Goal: Task Accomplishment & Management: Manage account settings

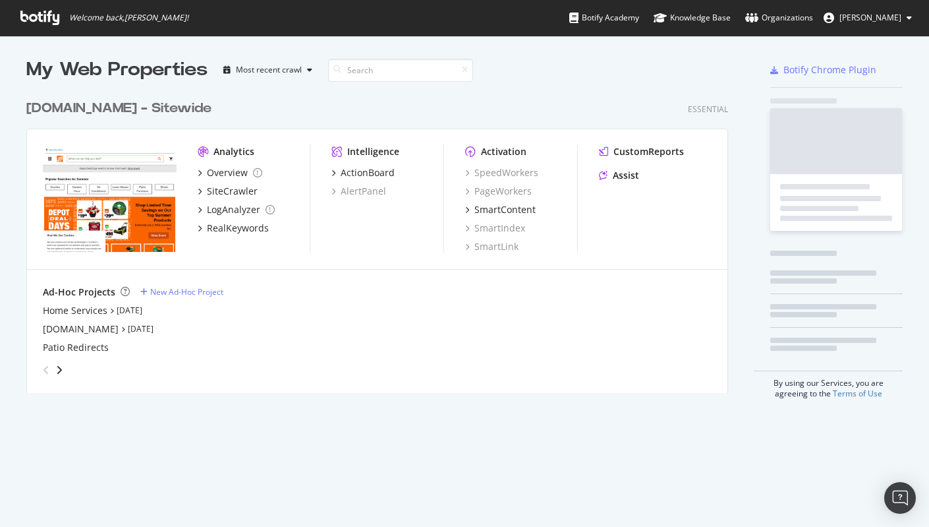
scroll to position [299, 702]
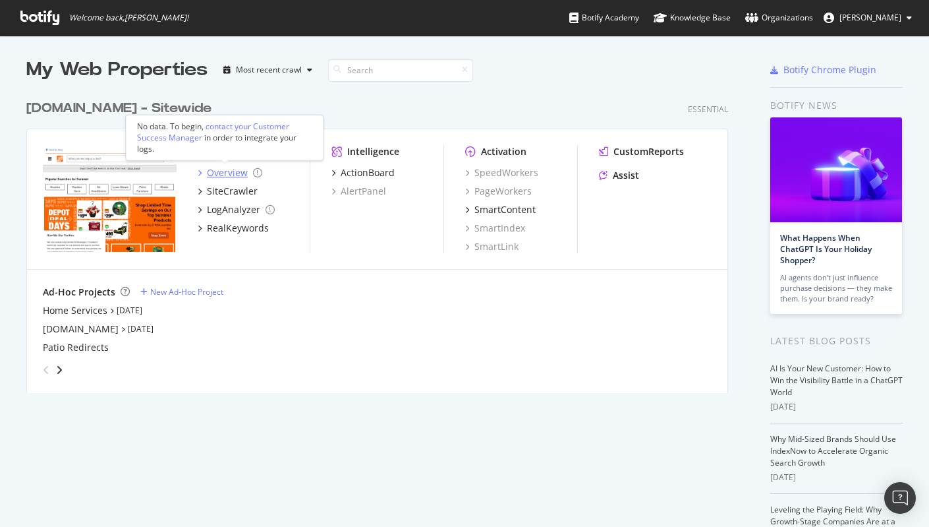
click at [232, 173] on div "Overview" at bounding box center [227, 172] width 41 height 13
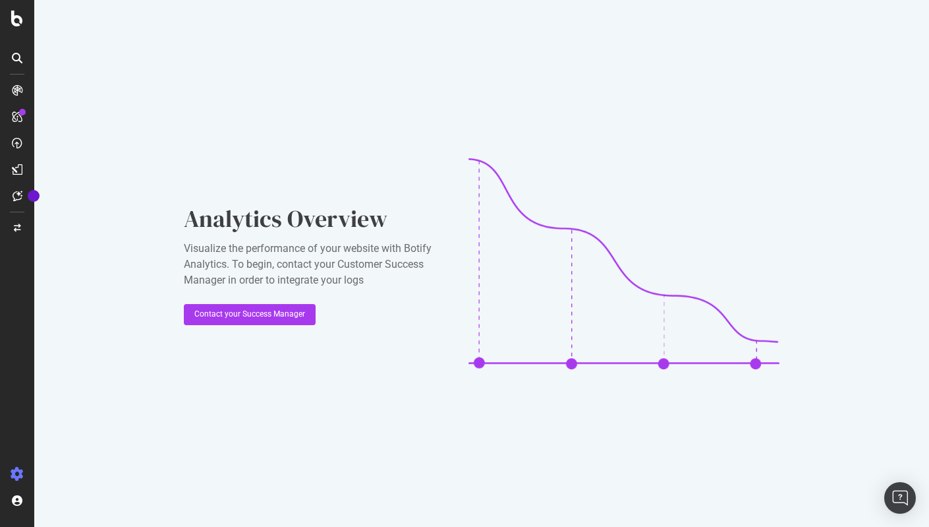
click at [18, 471] on icon at bounding box center [17, 473] width 13 height 13
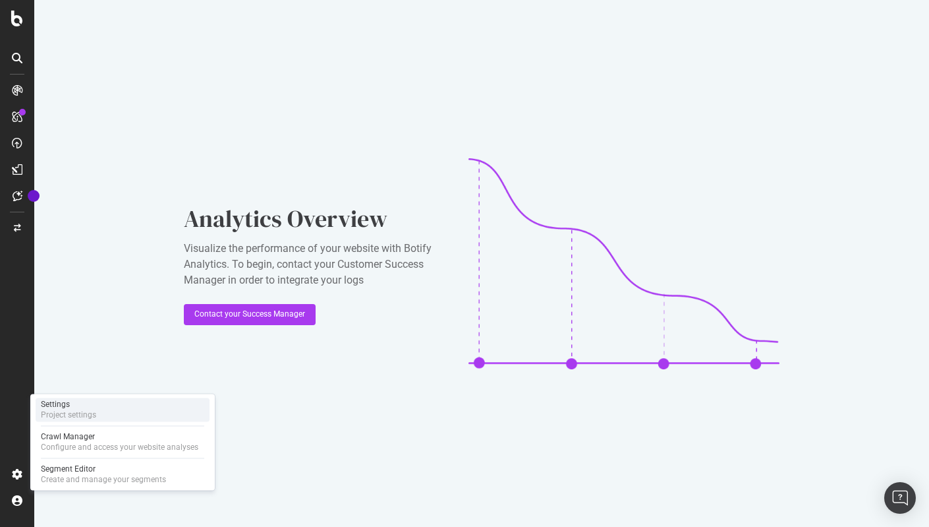
click at [98, 413] on div "Settings Project settings" at bounding box center [123, 409] width 174 height 24
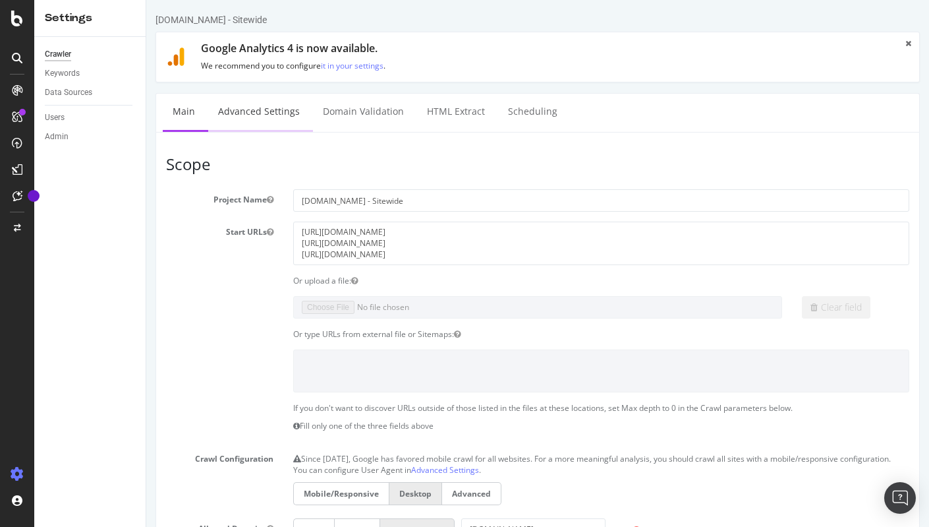
click at [262, 109] on link "Advanced Settings" at bounding box center [259, 112] width 102 height 36
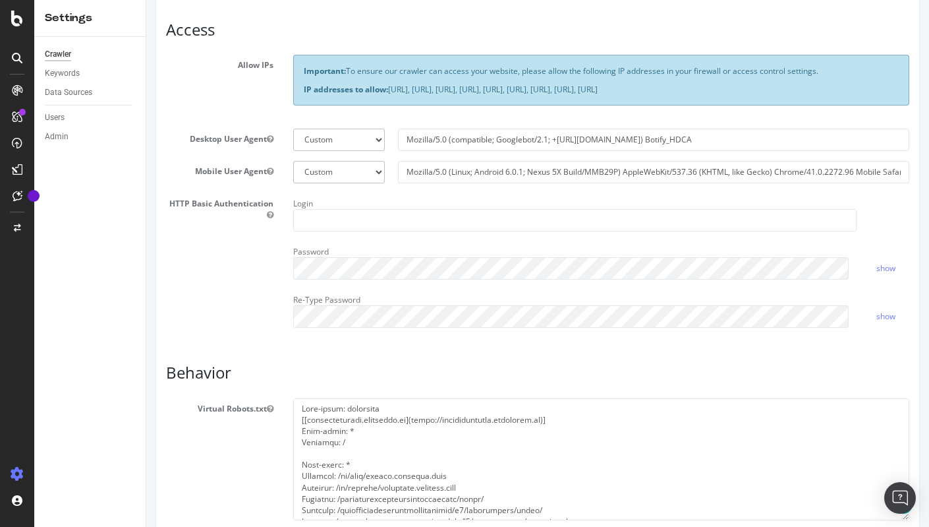
scroll to position [269, 0]
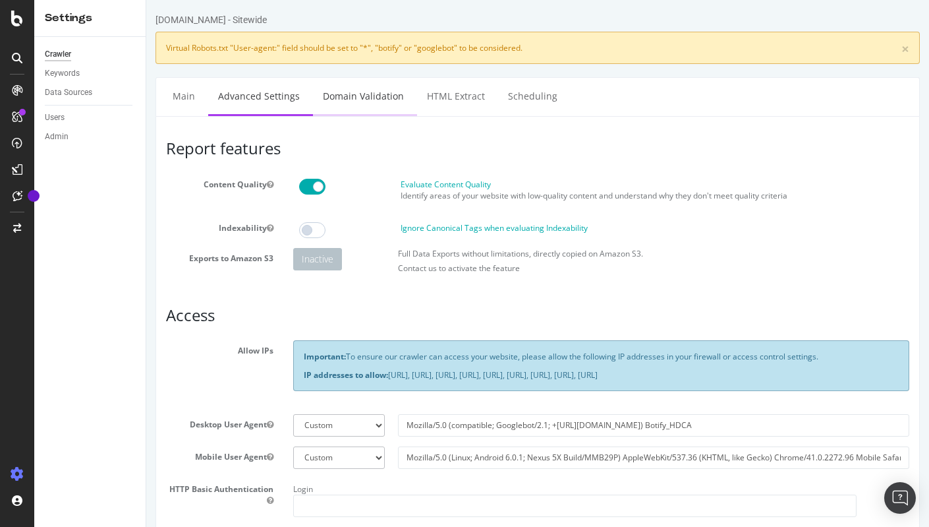
click at [366, 95] on link "Domain Validation" at bounding box center [363, 96] width 101 height 36
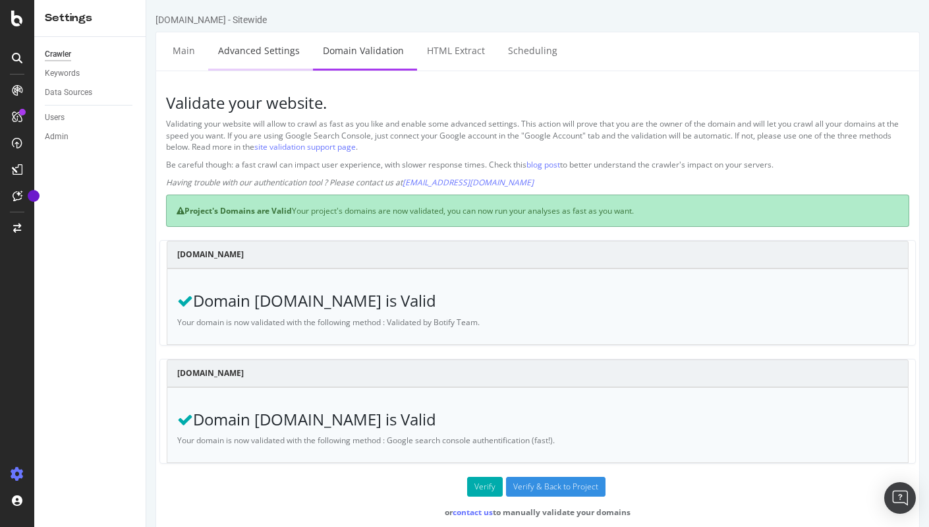
click at [281, 59] on link "Advanced Settings" at bounding box center [259, 50] width 102 height 36
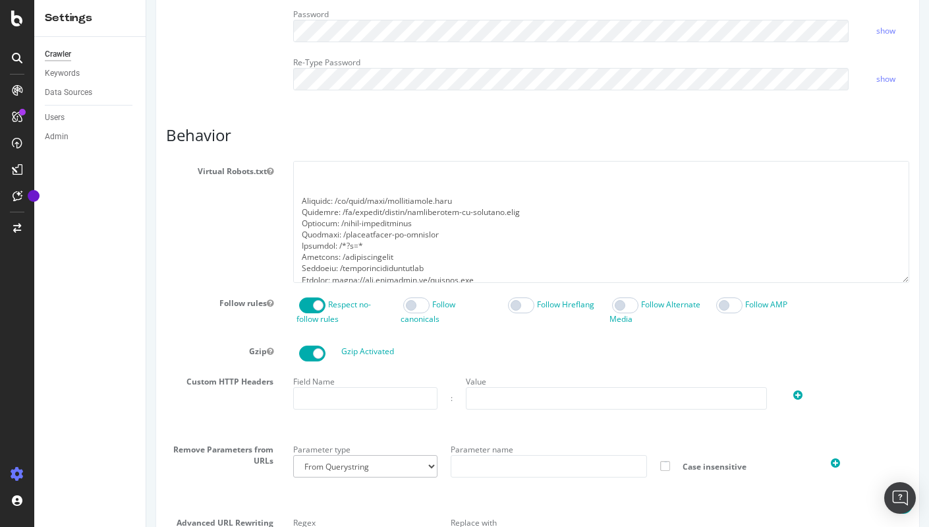
scroll to position [457, 0]
click at [424, 250] on textarea at bounding box center [601, 222] width 616 height 122
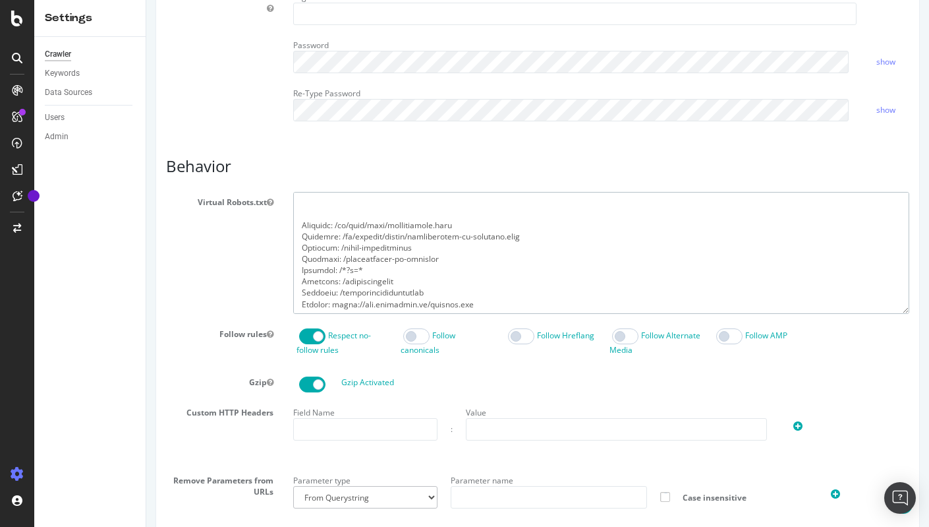
scroll to position [490, 0]
click at [442, 306] on textarea at bounding box center [601, 254] width 616 height 122
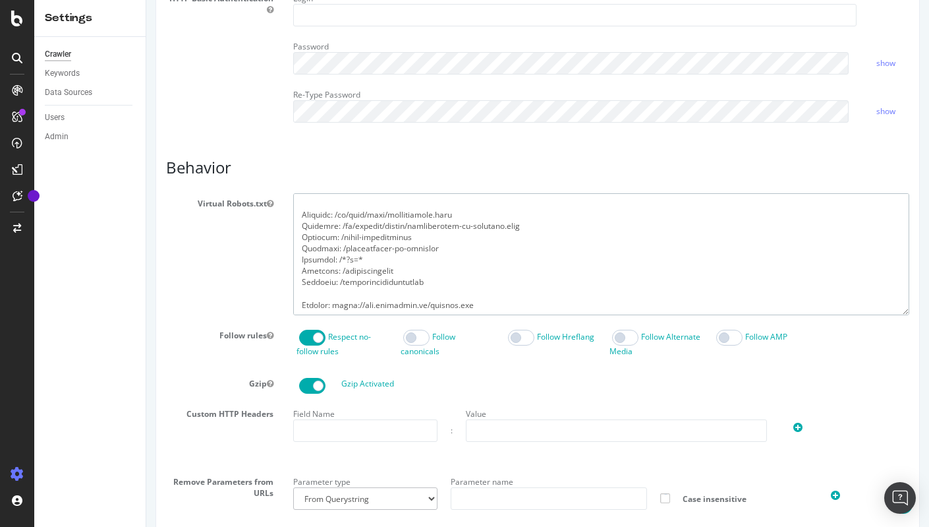
type textarea "User-agent: grapeshot [[[DOMAIN_NAME]]([URL][DOMAIN_NAME])] User-agent: * Disal…"
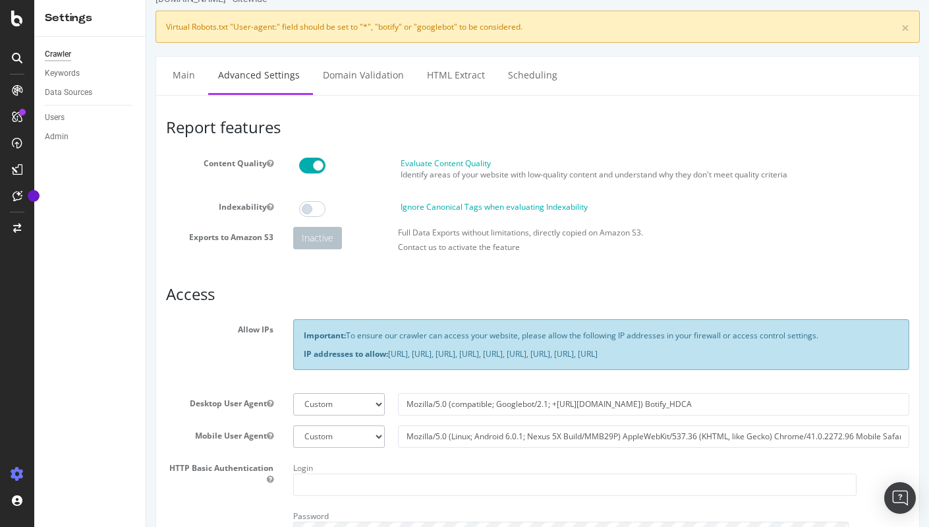
scroll to position [0, 0]
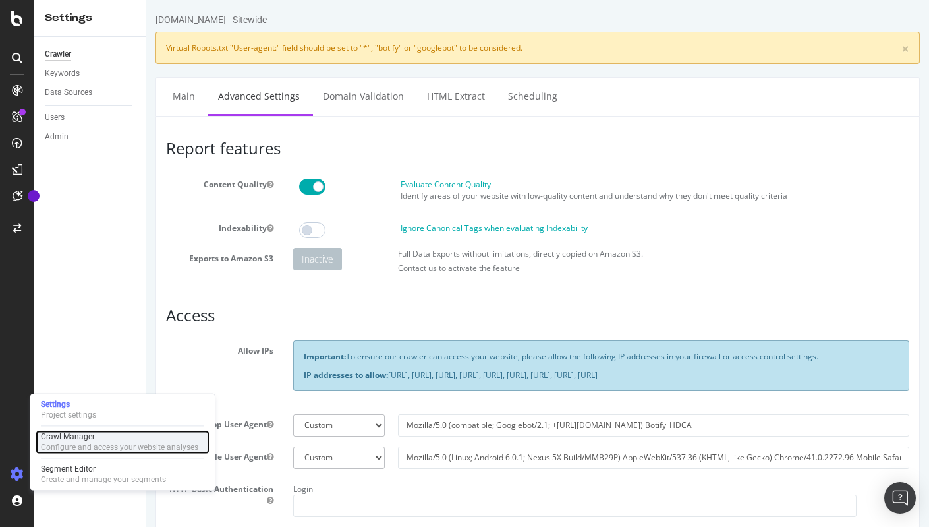
click at [125, 437] on div "Crawl Manager" at bounding box center [120, 436] width 158 height 11
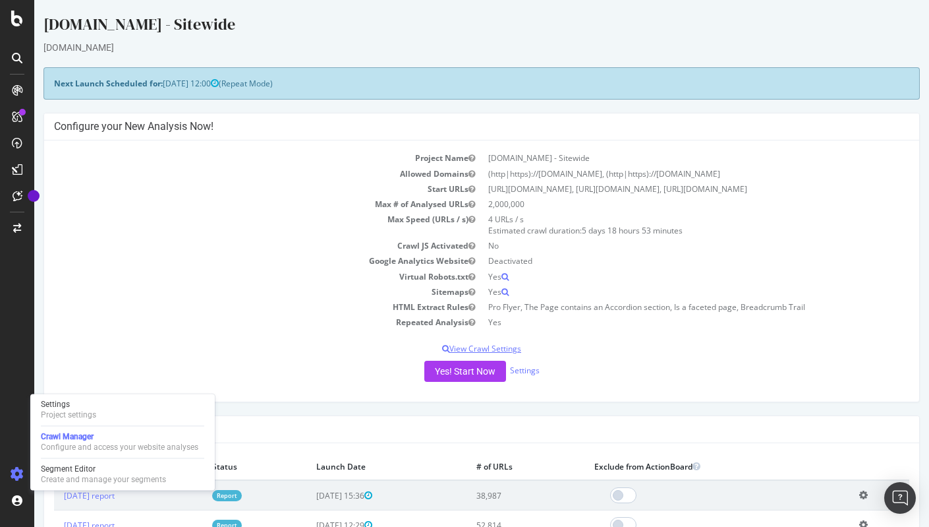
click at [488, 354] on p "View Crawl Settings" at bounding box center [482, 348] width 856 height 11
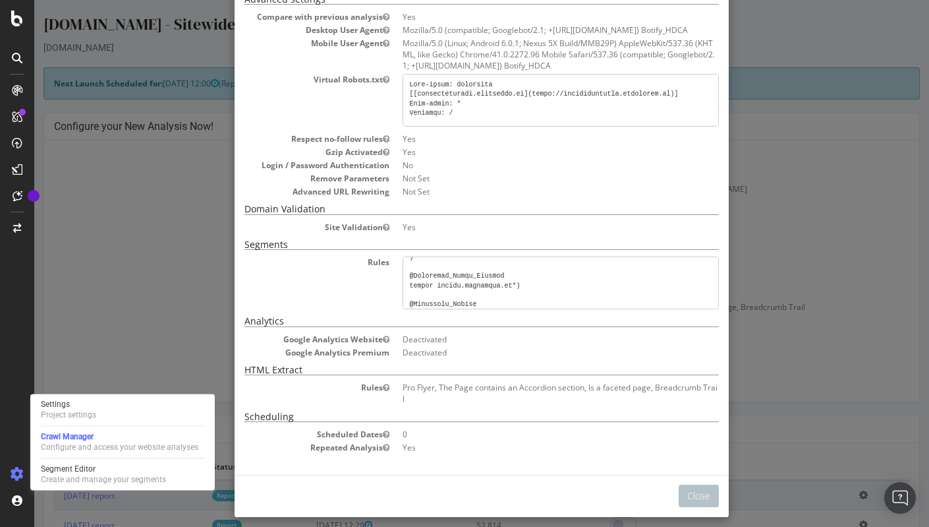
scroll to position [850, 0]
click at [85, 411] on div "Project settings" at bounding box center [68, 414] width 55 height 11
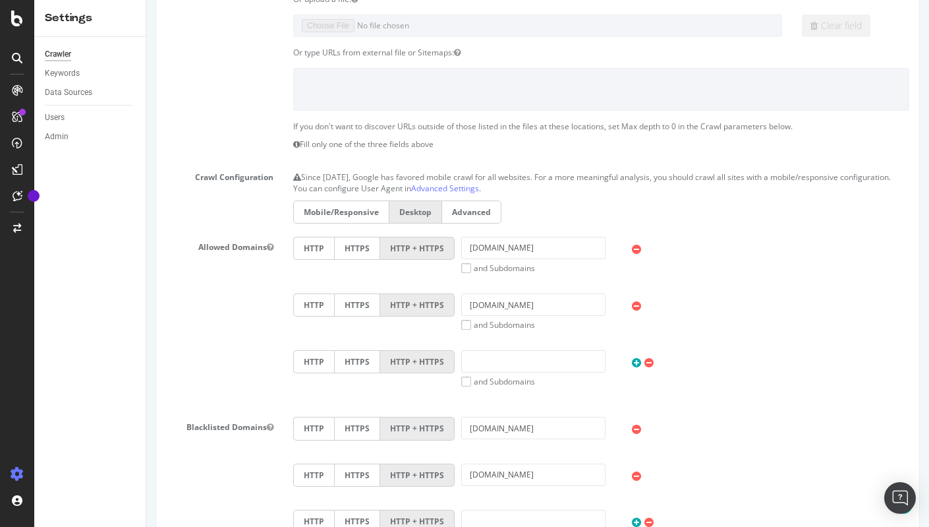
scroll to position [282, 0]
click at [440, 193] on link "Advanced Settings" at bounding box center [445, 187] width 68 height 11
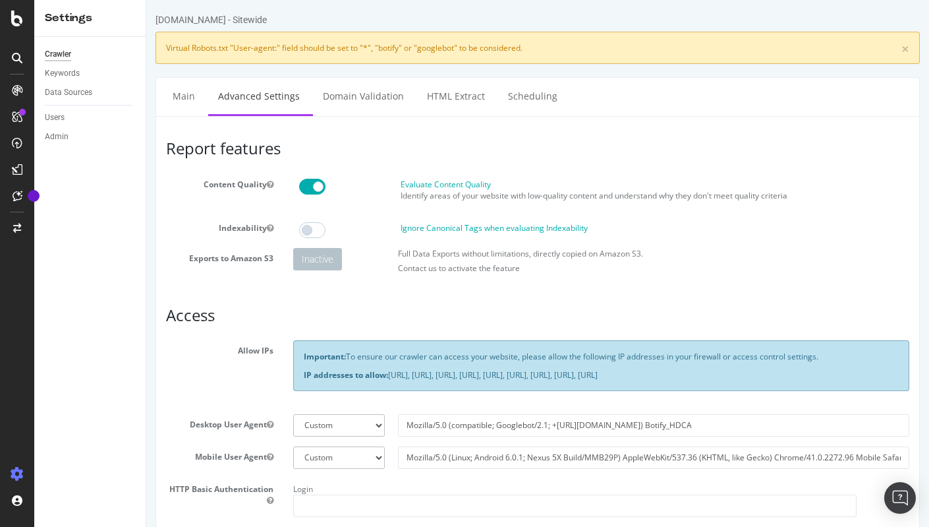
drag, startPoint x: 159, startPoint y: 86, endPoint x: 563, endPoint y: 100, distance: 404.3
click at [563, 100] on ul "Main Advanced Settings Domain Validation HTML Extract Scheduling" at bounding box center [538, 96] width 765 height 39
copy ul "Main Advanced Settings Domain Validation HTML Extract Scheduling"
click at [158, 205] on div "Content Quality Evaluate Content Quality Identify areas of your website with lo…" at bounding box center [537, 191] width 763 height 34
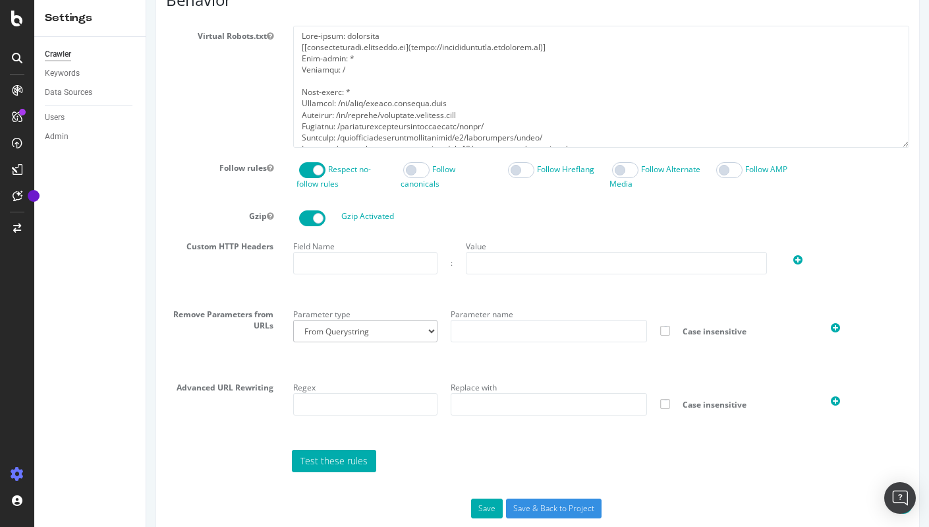
scroll to position [658, 0]
click at [899, 492] on img "Open Intercom Messenger" at bounding box center [900, 497] width 17 height 17
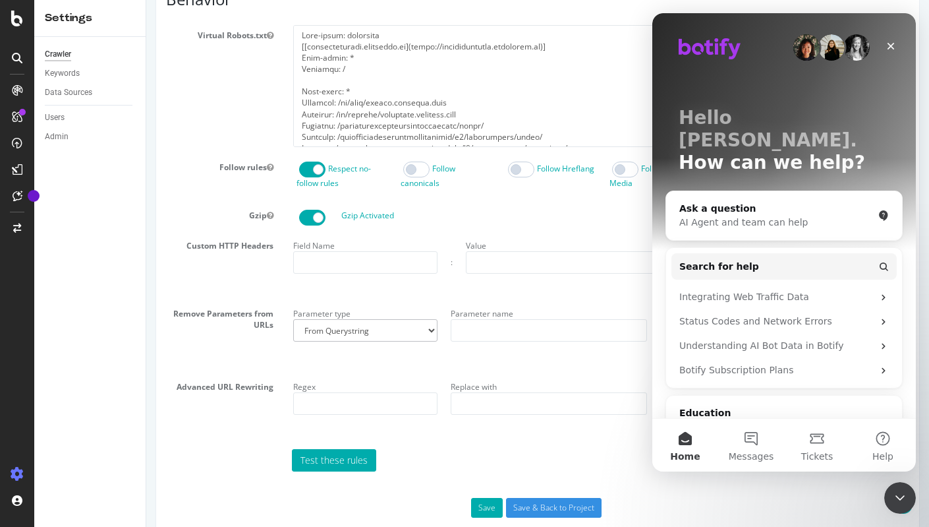
scroll to position [0, 0]
click at [749, 421] on button "Messages" at bounding box center [751, 445] width 66 height 53
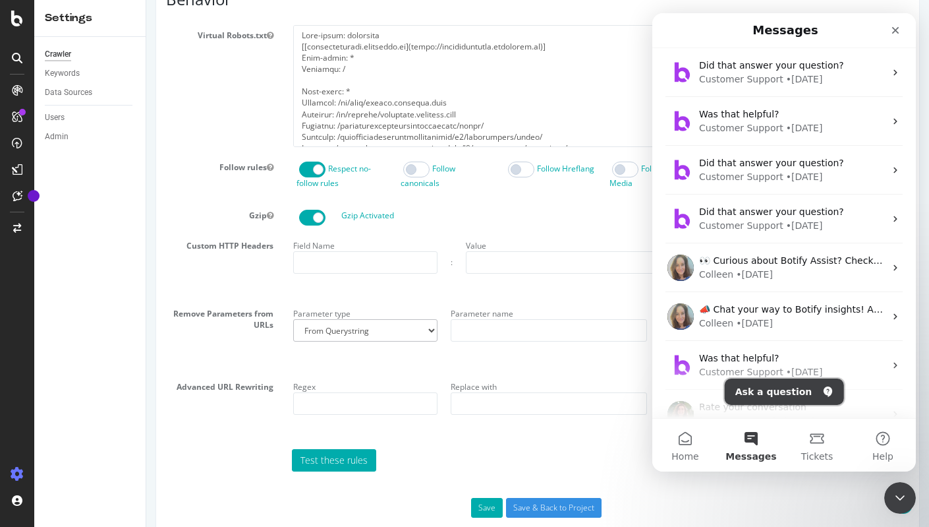
click at [788, 393] on button "Ask a question" at bounding box center [784, 391] width 119 height 26
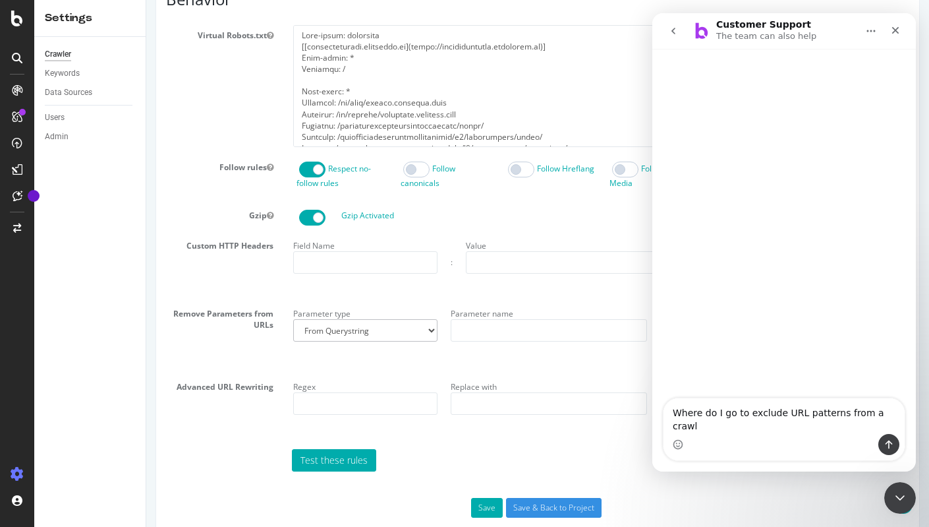
type textarea "Where do I go to exclude URL patterns from a crawl ?"
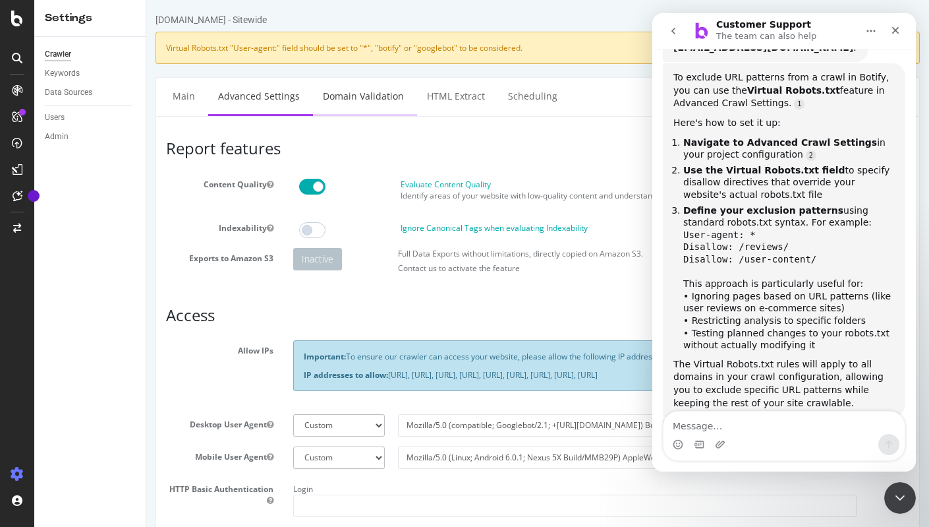
scroll to position [181, 0]
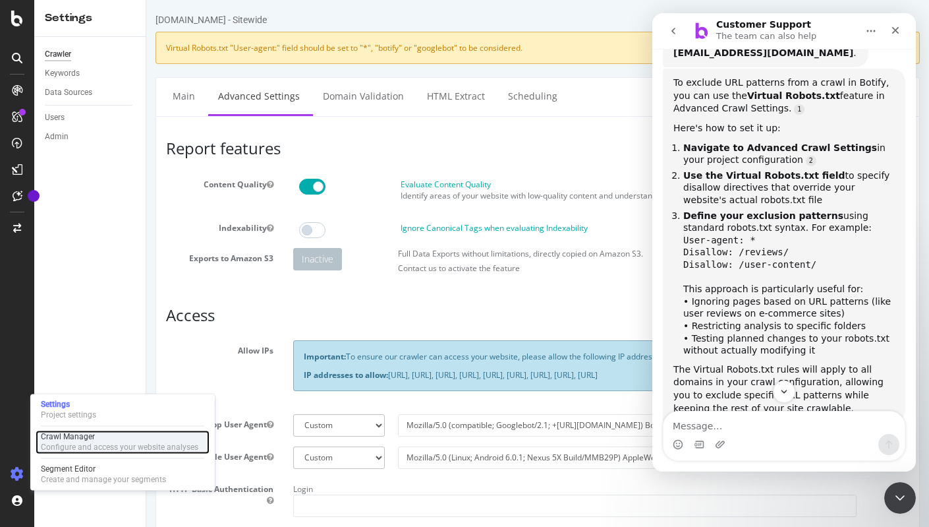
click at [117, 444] on div "Configure and access your website analyses" at bounding box center [120, 447] width 158 height 11
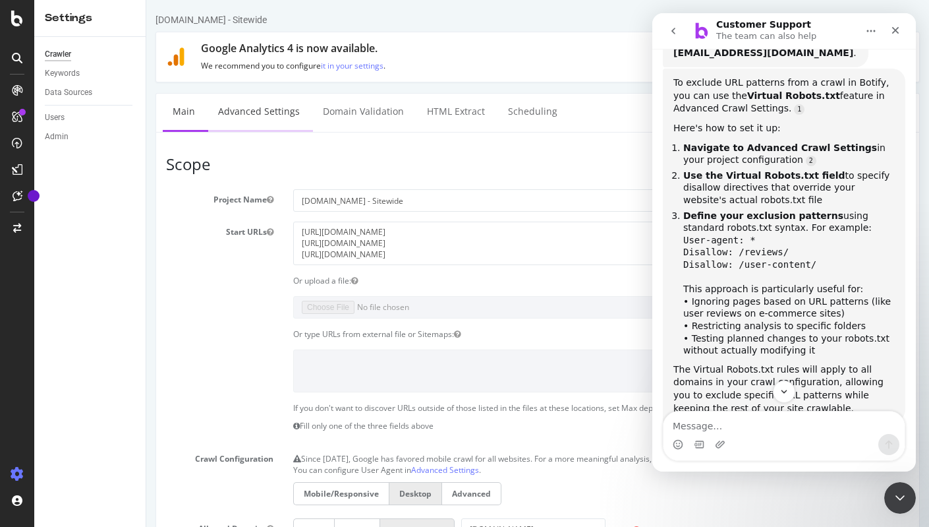
click at [268, 109] on link "Advanced Settings" at bounding box center [259, 112] width 102 height 36
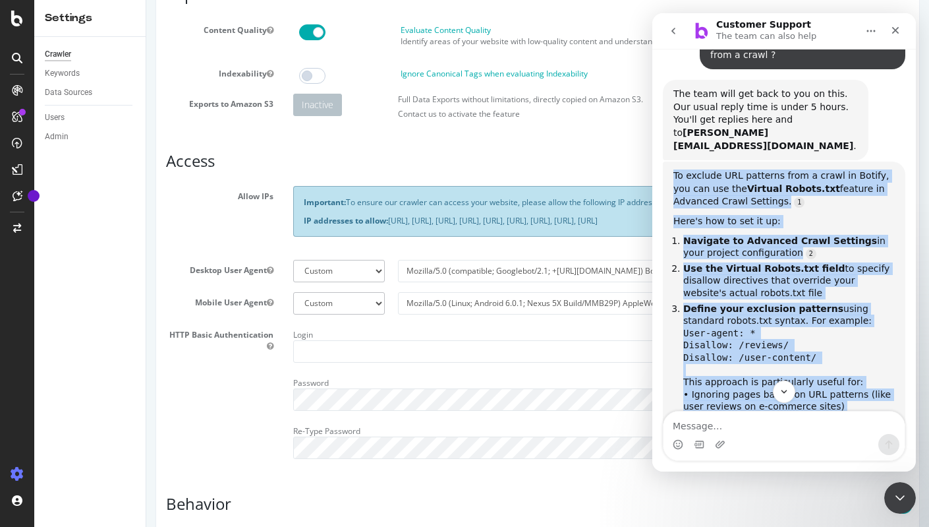
scroll to position [237, 0]
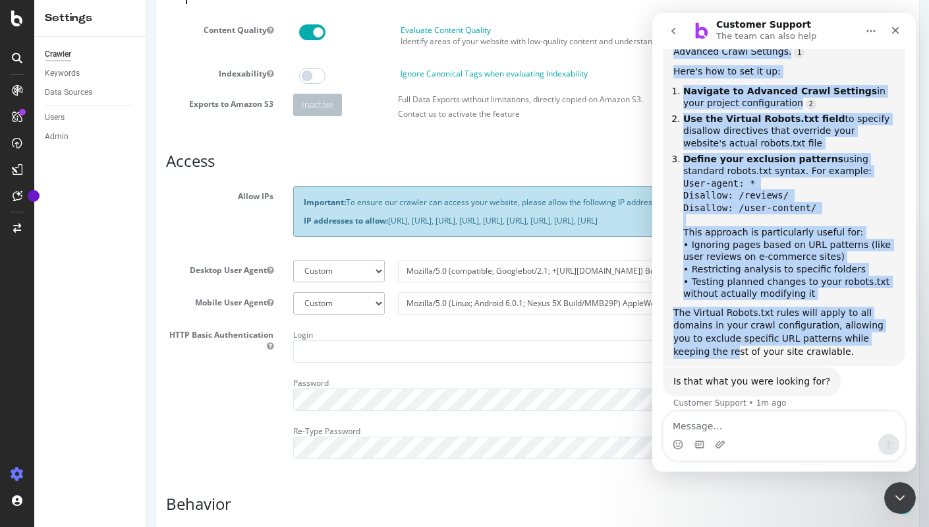
drag, startPoint x: 675, startPoint y: 252, endPoint x: 845, endPoint y: 330, distance: 187.0
click at [845, 330] on div "To exclude URL patterns from a crawl in Botify, you can use the Virtual Robots.…" at bounding box center [784, 189] width 221 height 338
click at [828, 251] on li "Define your exclusion patterns using standard robots.txt syntax. For example: U…" at bounding box center [789, 226] width 212 height 147
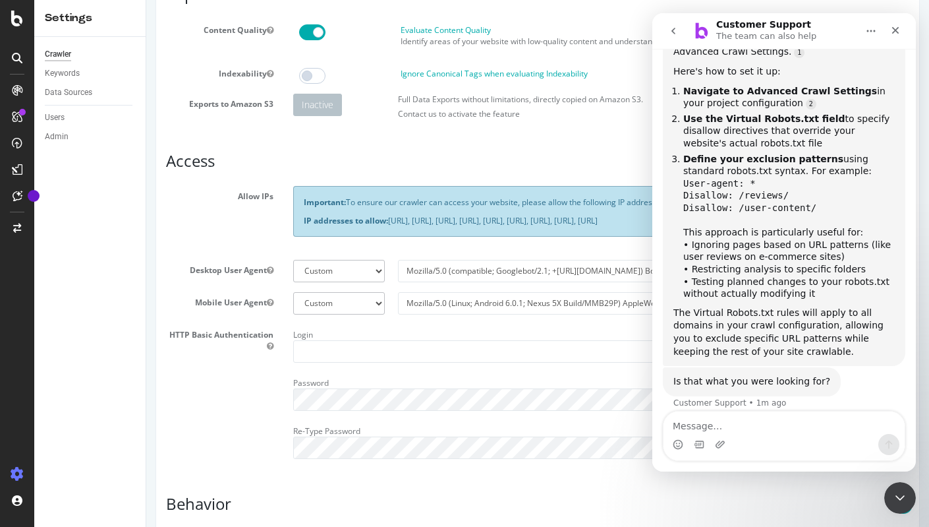
drag, startPoint x: 684, startPoint y: 104, endPoint x: 790, endPoint y: 134, distance: 109.5
click at [790, 134] on li "Use the Virtual Robots.txt field to specify disallow directives that override y…" at bounding box center [789, 131] width 212 height 37
copy li "Use the Virtual Robots.txt field to specify disallow directives that override y…"
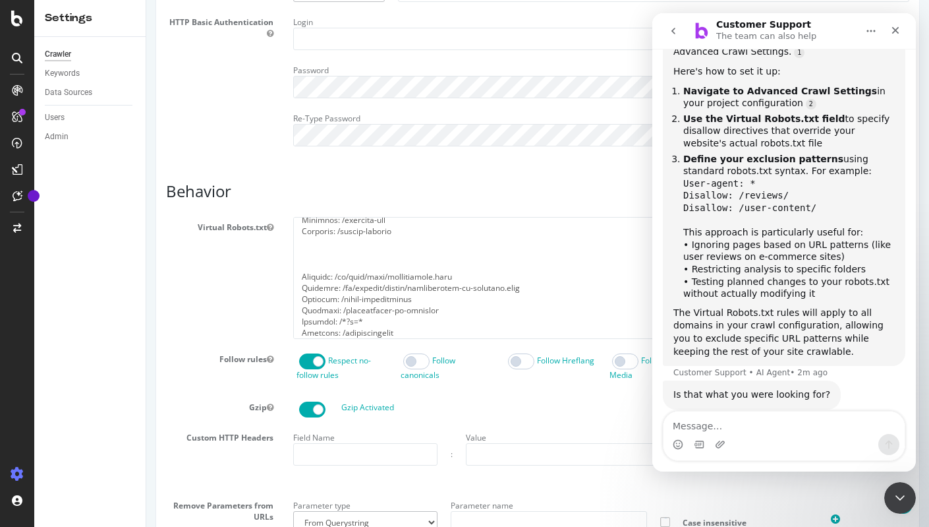
scroll to position [384, 0]
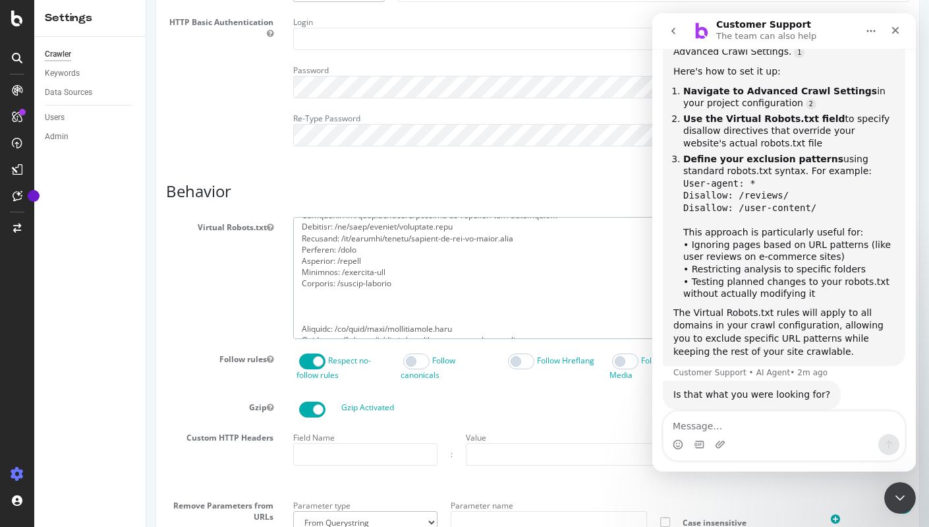
click at [438, 298] on textarea at bounding box center [601, 278] width 616 height 122
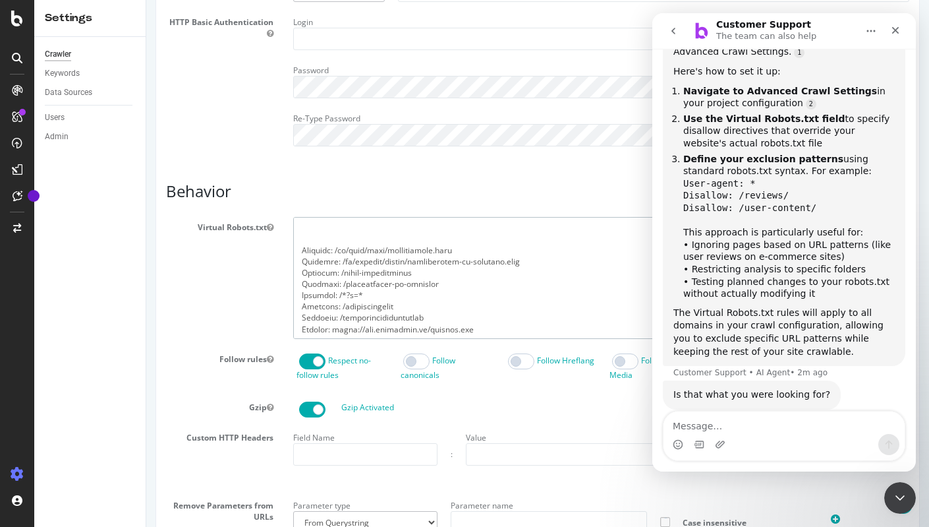
scroll to position [463, 0]
click at [492, 329] on textarea at bounding box center [601, 278] width 616 height 122
paste textarea "Disallow: */all/collections/ Disallow: */tout/collection Disallow: */panier?ite…"
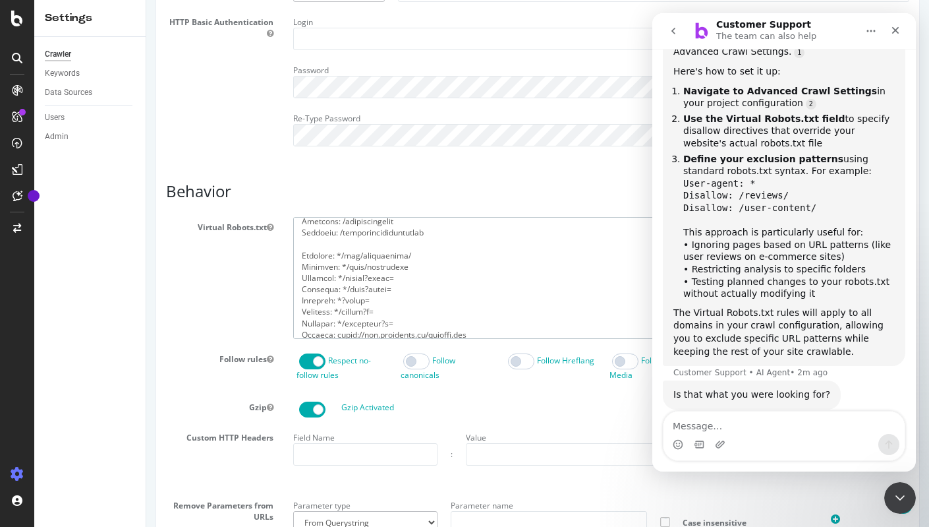
scroll to position [554, 0]
click at [530, 339] on textarea at bounding box center [601, 278] width 616 height 122
paste textarea "Disallow: [URL]*"
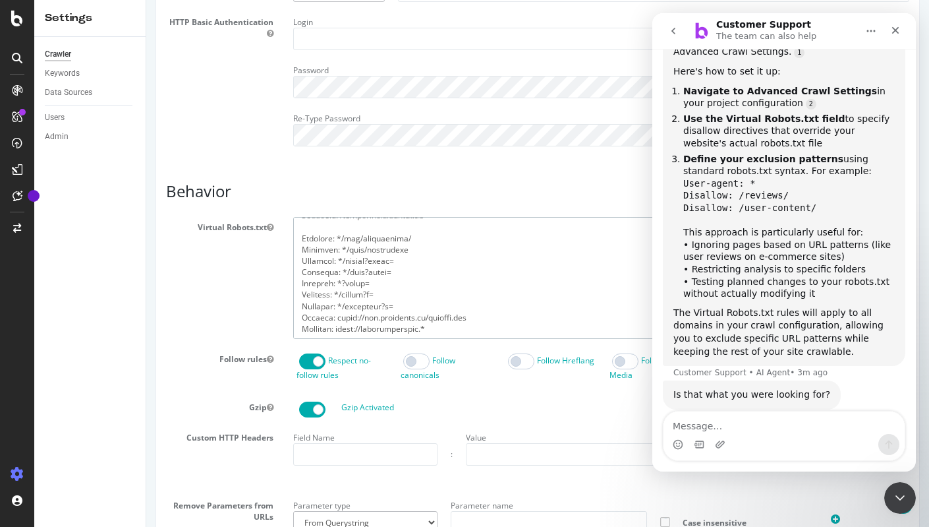
scroll to position [250, 0]
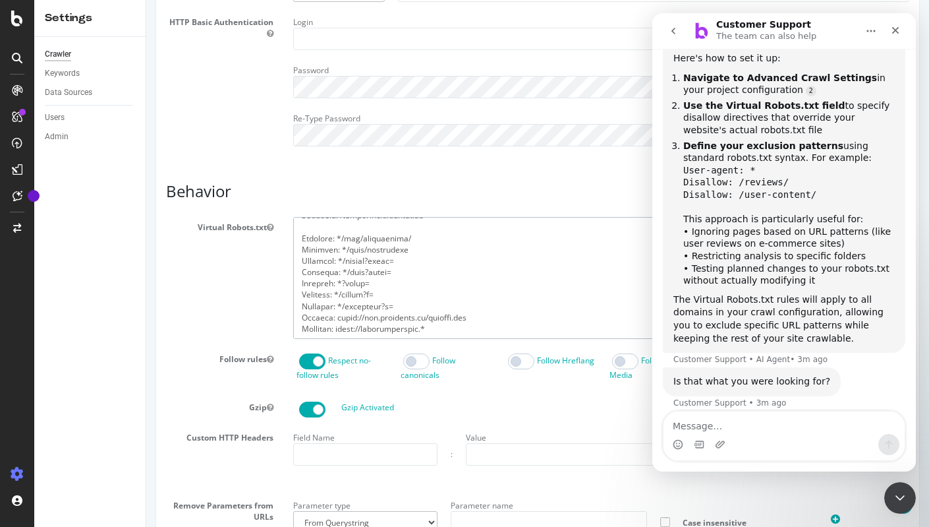
type textarea "User-agent: grapeshot [[[DOMAIN_NAME]]([URL][DOMAIN_NAME])] User-agent: * Disal…"
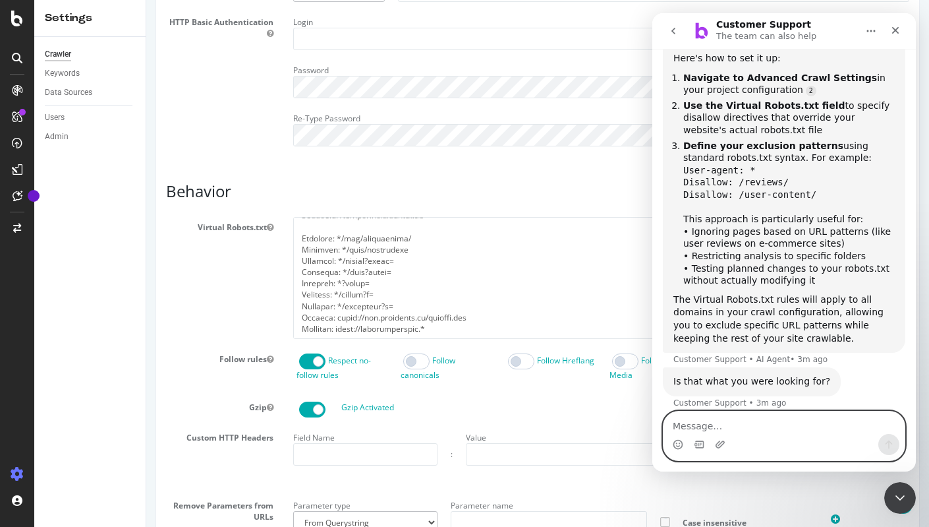
click at [760, 432] on textarea "Message…" at bounding box center [784, 422] width 241 height 22
type textarea "Yes thanks!"
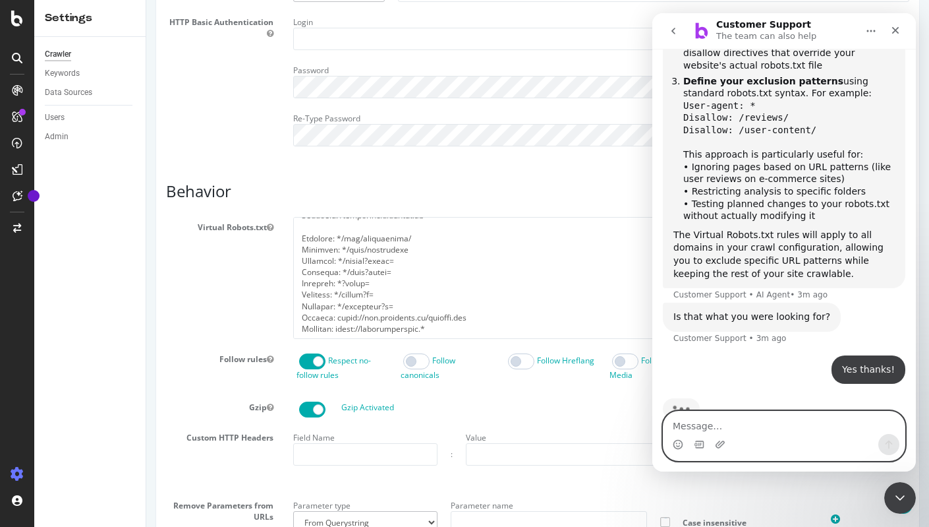
scroll to position [333, 0]
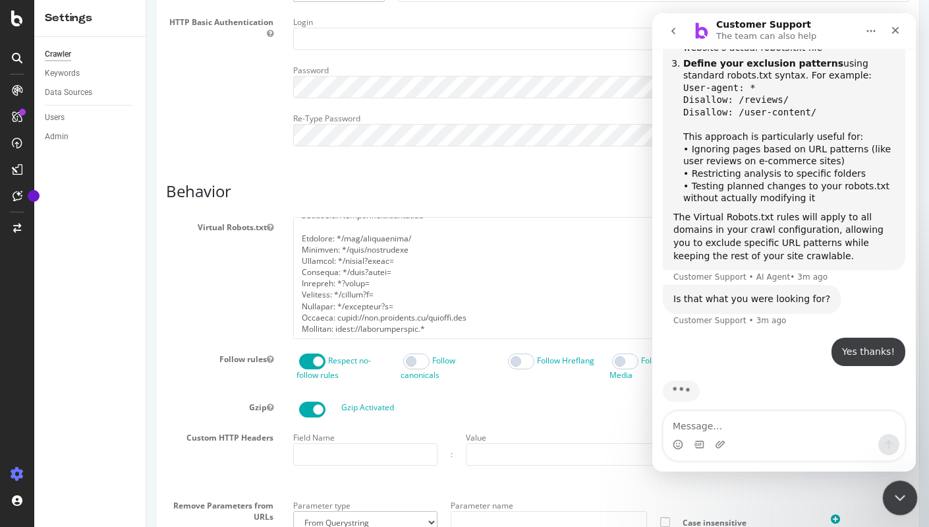
click at [900, 488] on icon "Close Intercom Messenger" at bounding box center [898, 496] width 16 height 16
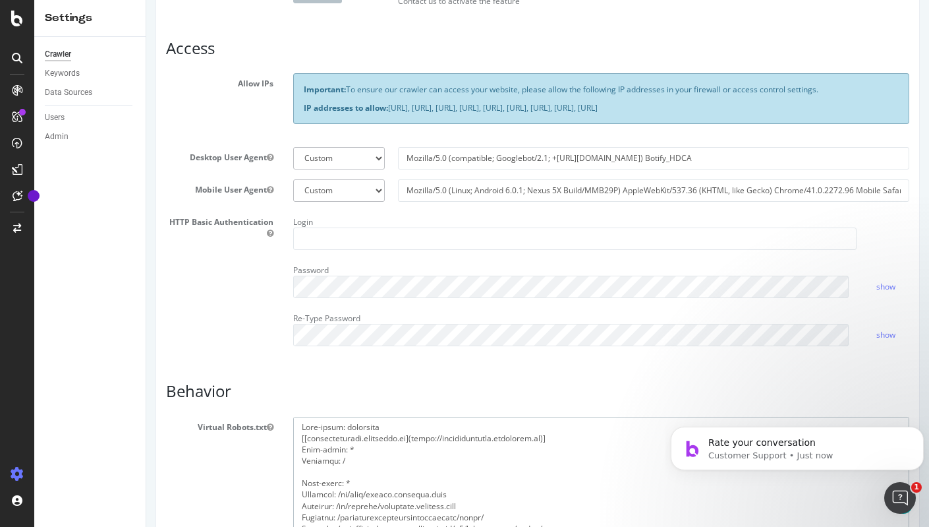
scroll to position [247, 0]
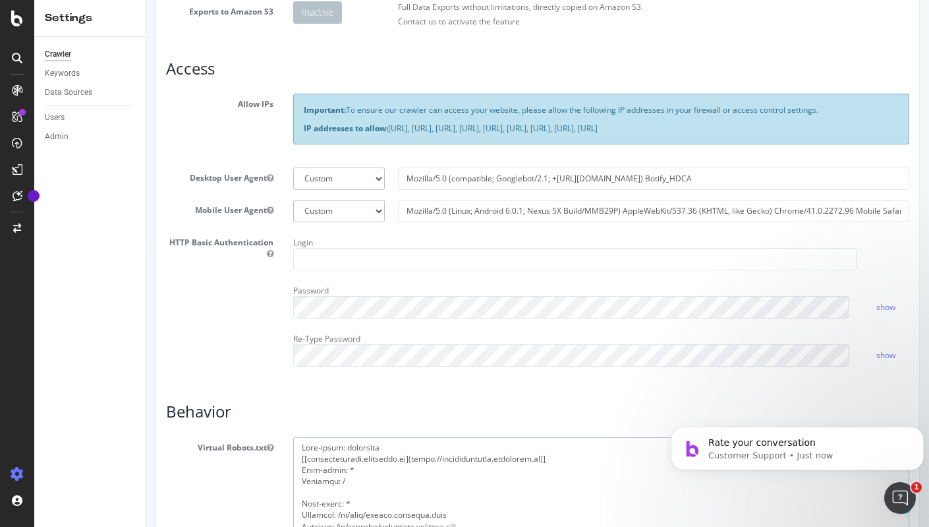
drag, startPoint x: 435, startPoint y: 69, endPoint x: 285, endPoint y: 191, distance: 193.5
click at [285, 191] on div "Report features Content Quality Evaluate Content Quality Identify areas of your…" at bounding box center [537, 411] width 743 height 1036
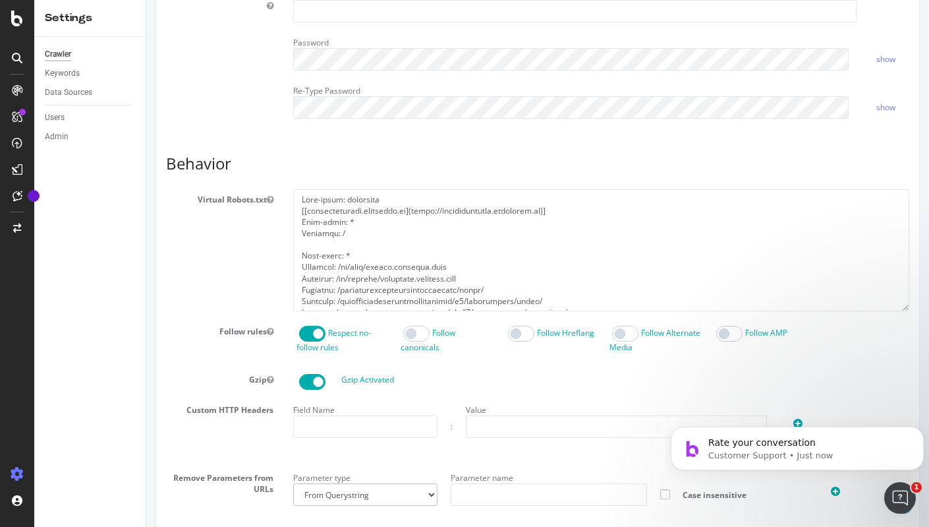
scroll to position [0, 0]
click at [585, 289] on textarea at bounding box center [601, 250] width 616 height 122
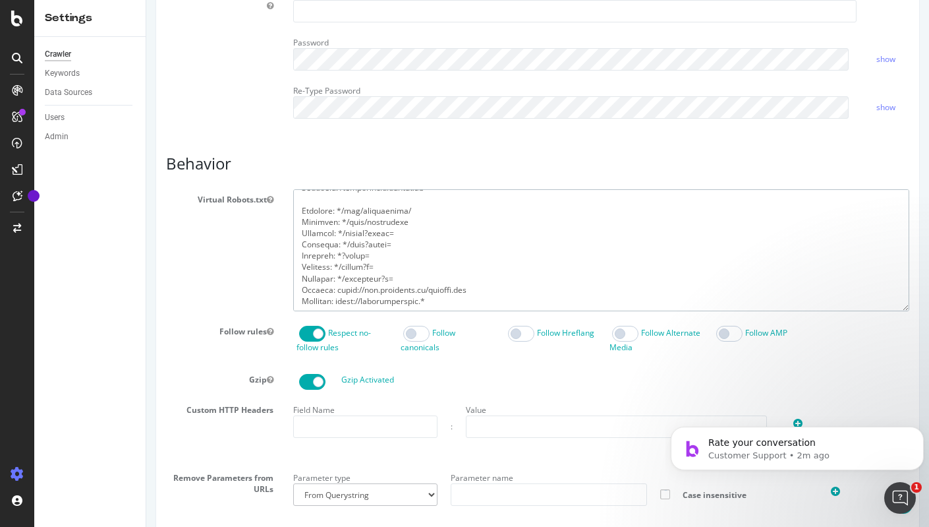
scroll to position [576, 0]
drag, startPoint x: 492, startPoint y: 286, endPoint x: 299, endPoint y: 213, distance: 207.1
click at [299, 213] on textarea at bounding box center [601, 250] width 616 height 122
paste textarea "/all/collections/ Disallow: /tout/collection Disallow: /panier?items= Disallow:…"
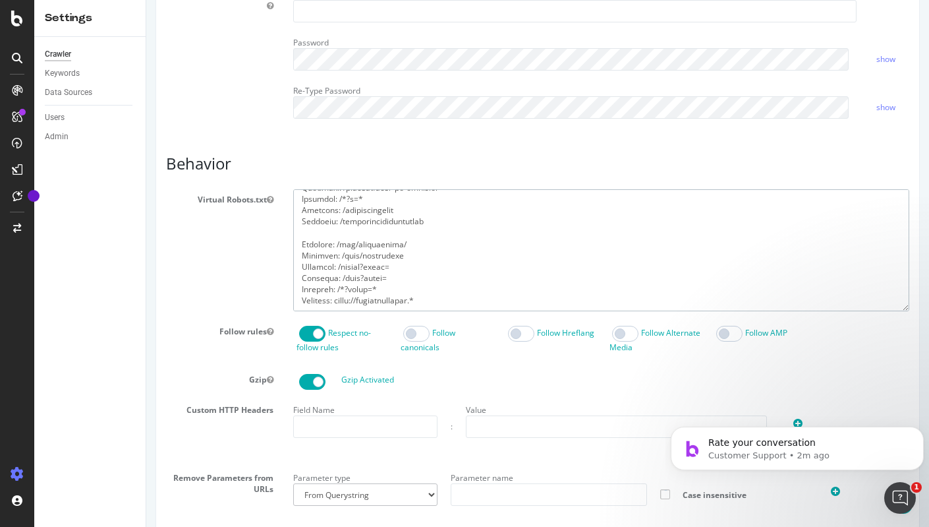
drag, startPoint x: 439, startPoint y: 301, endPoint x: 305, endPoint y: 297, distance: 133.9
click at [305, 297] on textarea at bounding box center [601, 250] width 616 height 122
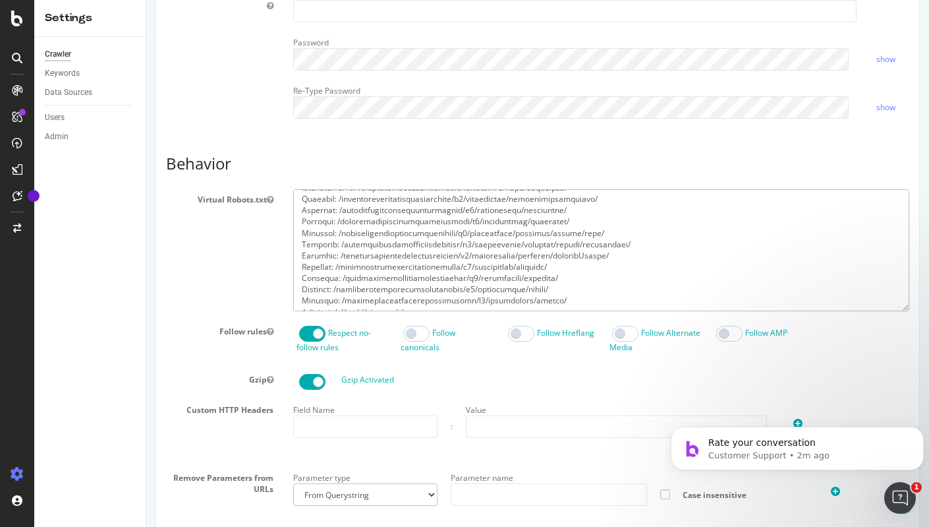
scroll to position [0, 0]
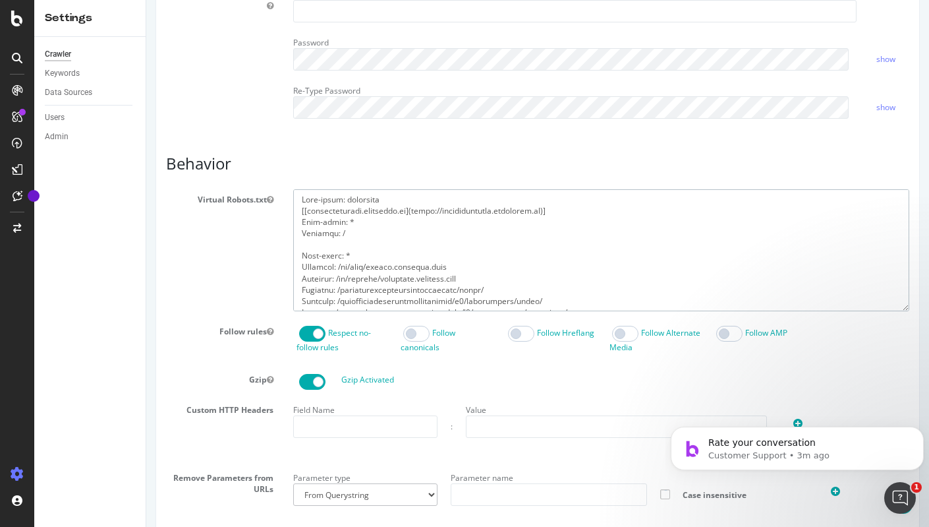
click at [610, 218] on textarea at bounding box center [601, 250] width 616 height 122
click at [607, 223] on textarea at bounding box center [601, 250] width 616 height 122
click at [600, 222] on textarea at bounding box center [601, 250] width 616 height 122
paste textarea "Disallow: [URL]*"
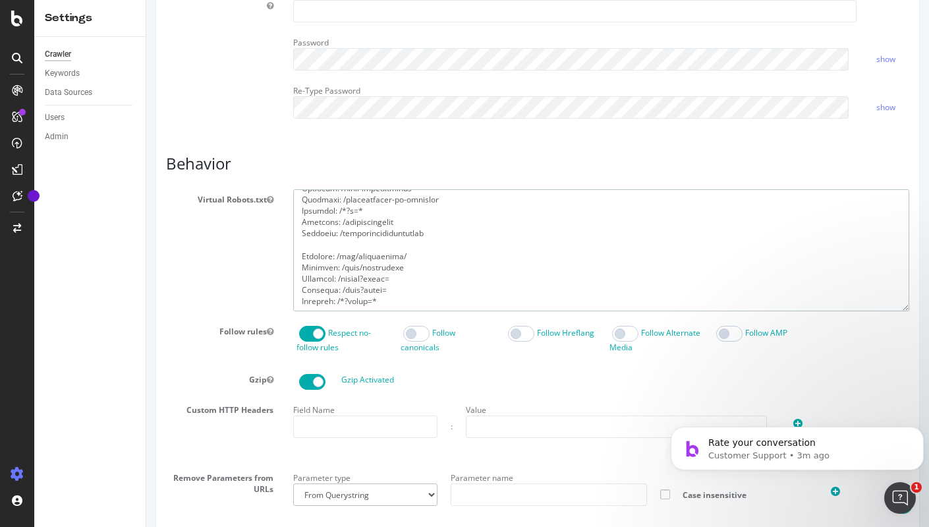
scroll to position [531, 0]
click at [397, 295] on textarea at bounding box center [601, 250] width 616 height 122
paste textarea "Disallow: [URL]*"
type textarea "User-agent: grapeshot [[[DOMAIN_NAME]]([URL][DOMAIN_NAME])] User-agent: * Disal…"
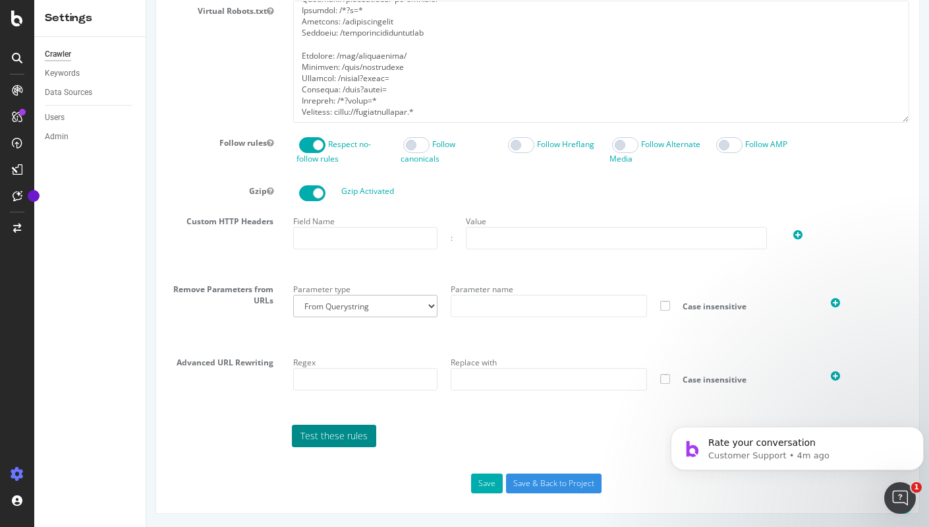
click at [353, 442] on link "Test these rules" at bounding box center [334, 435] width 84 height 22
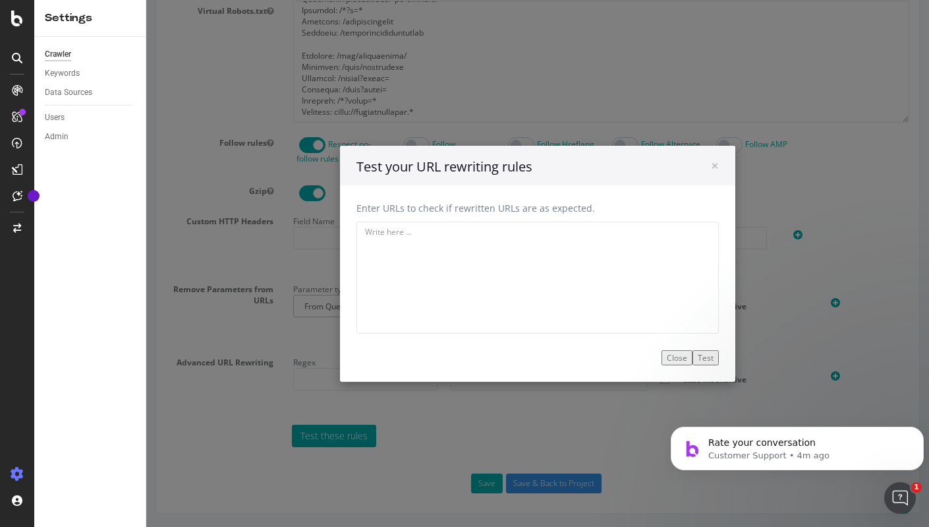
click at [714, 165] on div "× Close Test your URL rewriting rules" at bounding box center [537, 165] width 395 height 40
click at [711, 166] on span "×" at bounding box center [715, 165] width 8 height 18
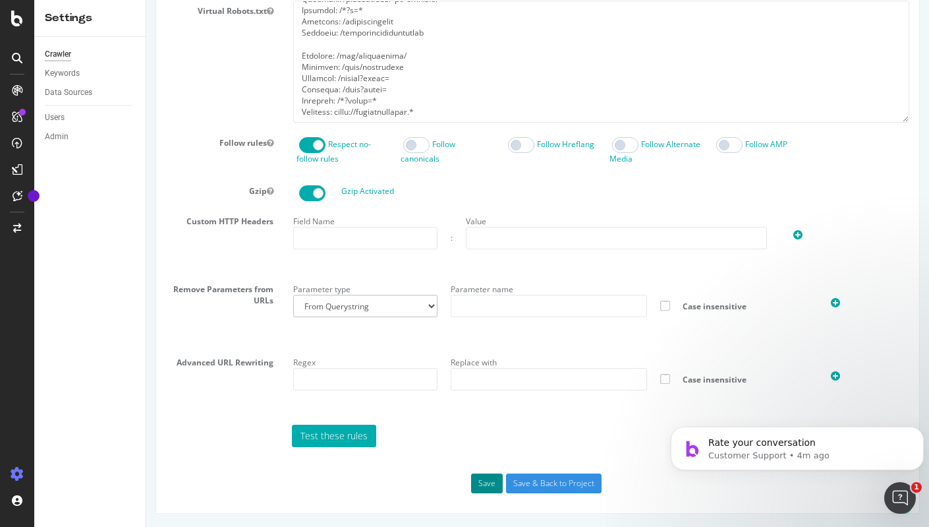
click at [479, 483] on button "Save" at bounding box center [487, 483] width 32 height 20
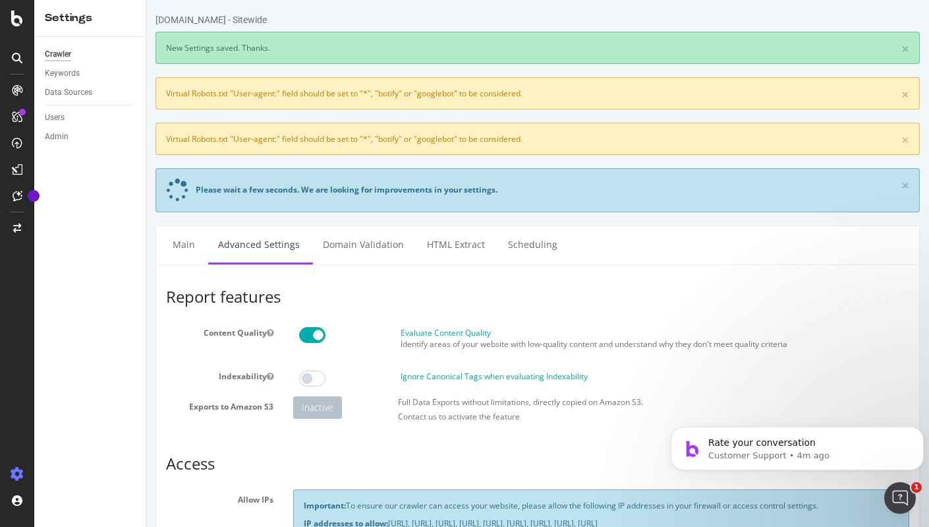
scroll to position [0, 0]
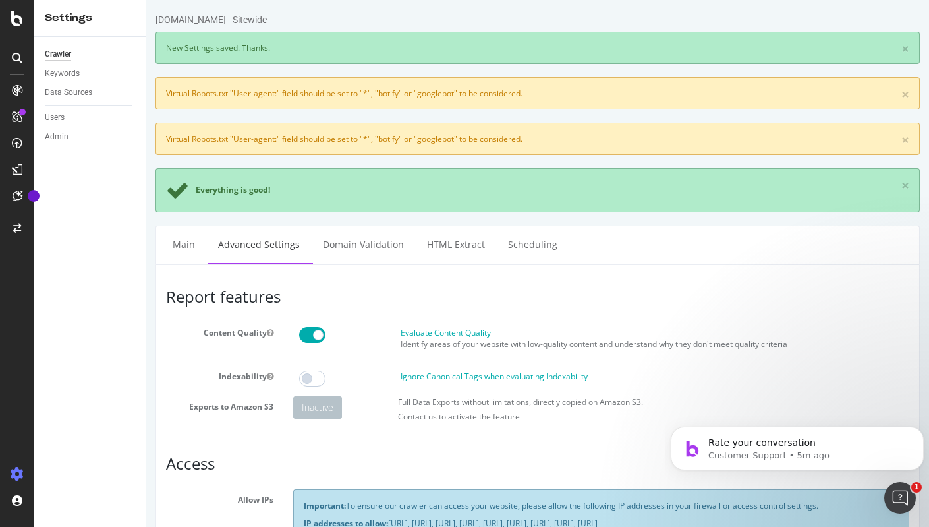
drag, startPoint x: 539, startPoint y: 88, endPoint x: 157, endPoint y: 81, distance: 382.3
click at [157, 81] on div "× Virtual Robots.txt "User-agent:" field should be set to "*", "botify" or "goo…" at bounding box center [538, 93] width 765 height 32
copy div "Virtual Robots.txt "User-agent:" field should be set to "*", "botify" or "googl…"
click at [844, 446] on p "Rate your conversation" at bounding box center [808, 442] width 199 height 13
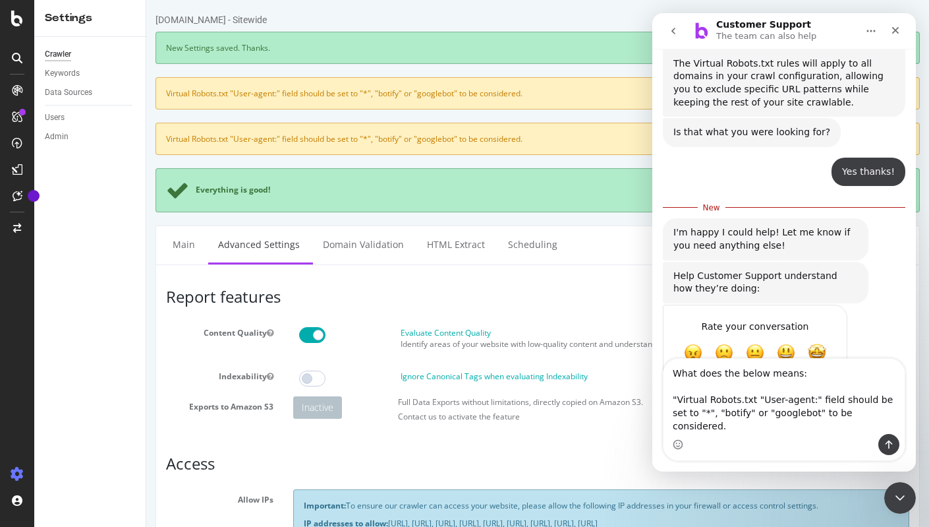
scroll to position [499, 0]
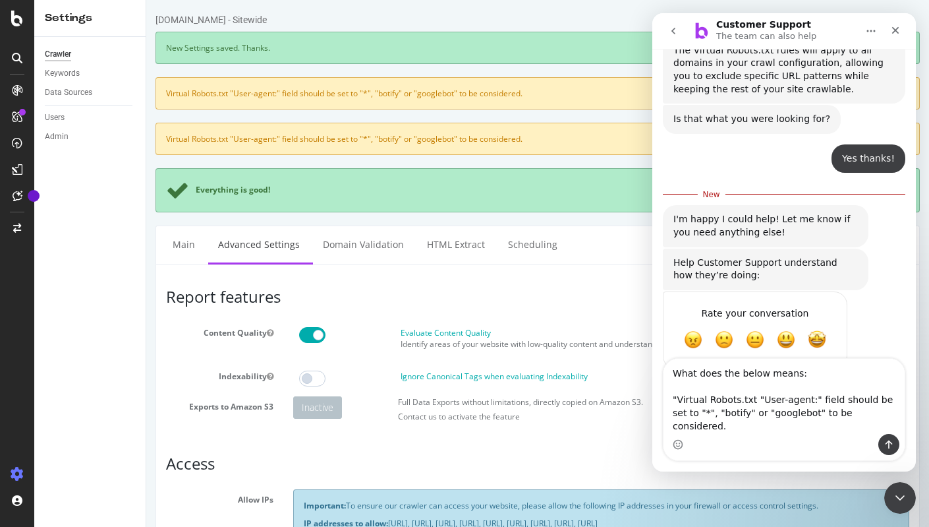
type textarea "What does the below means: "Virtual Robots.txt "User-agent:" field should be se…"
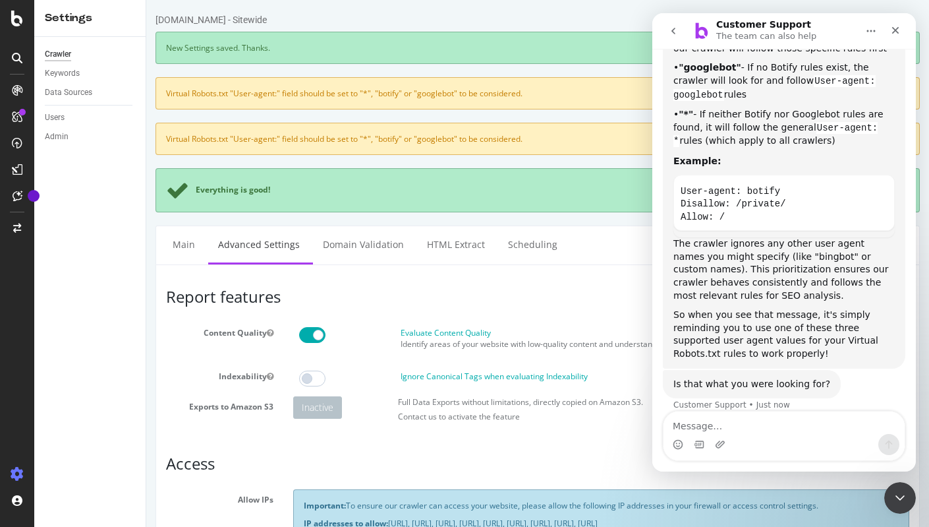
scroll to position [1003, 0]
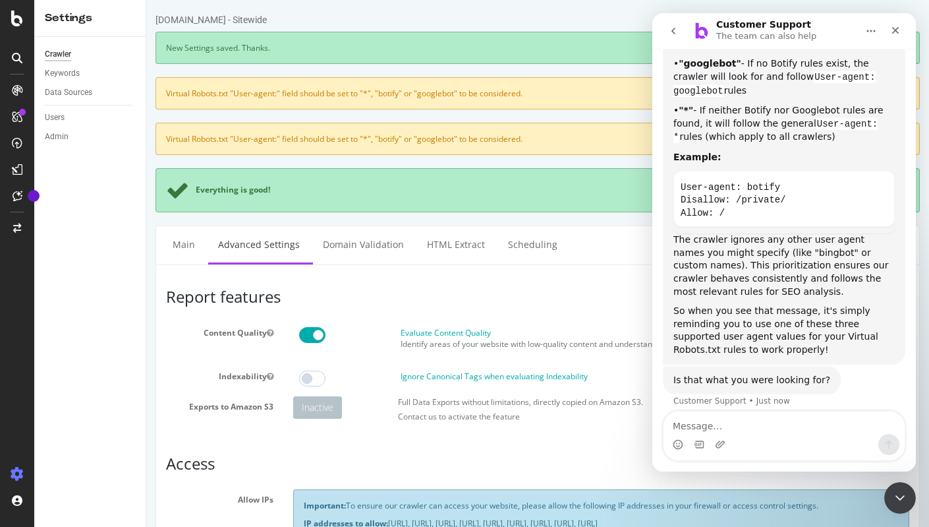
click at [493, 129] on div "× Virtual Robots.txt "User-agent:" field should be set to "*", "botify" or "goo…" at bounding box center [538, 139] width 765 height 32
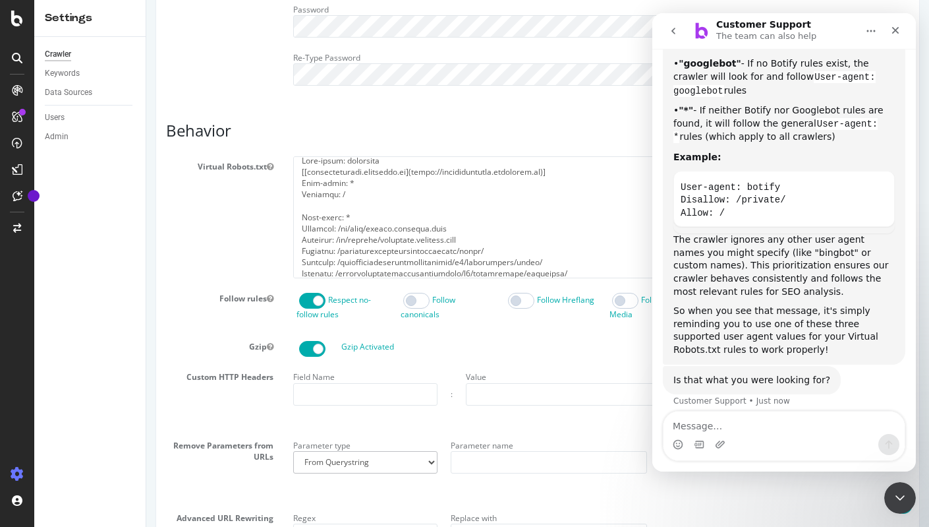
scroll to position [0, 0]
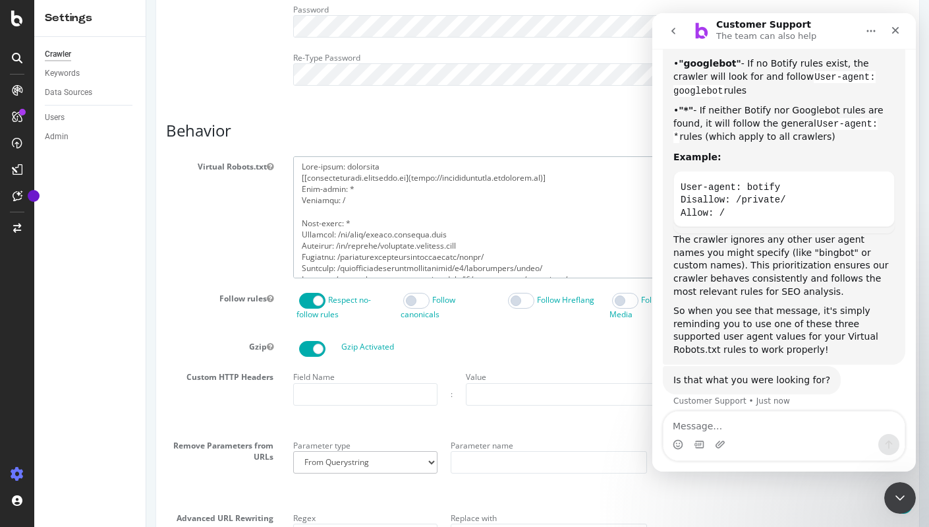
click at [505, 216] on textarea at bounding box center [601, 217] width 616 height 122
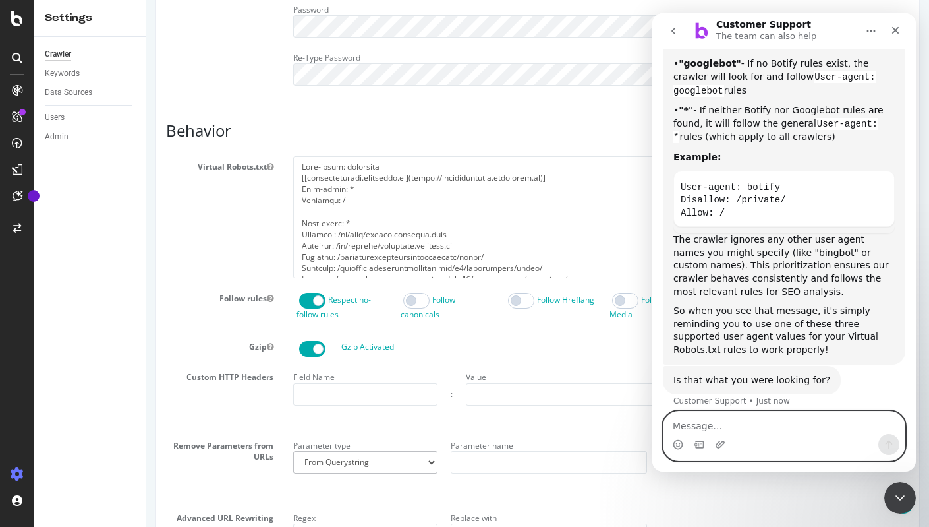
click at [761, 433] on textarea "Message…" at bounding box center [784, 422] width 241 height 22
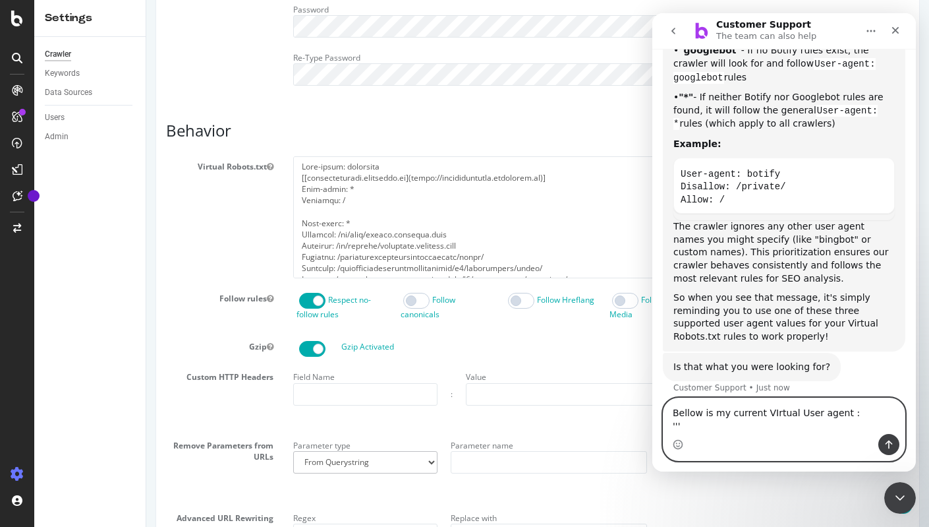
scroll to position [1030, 0]
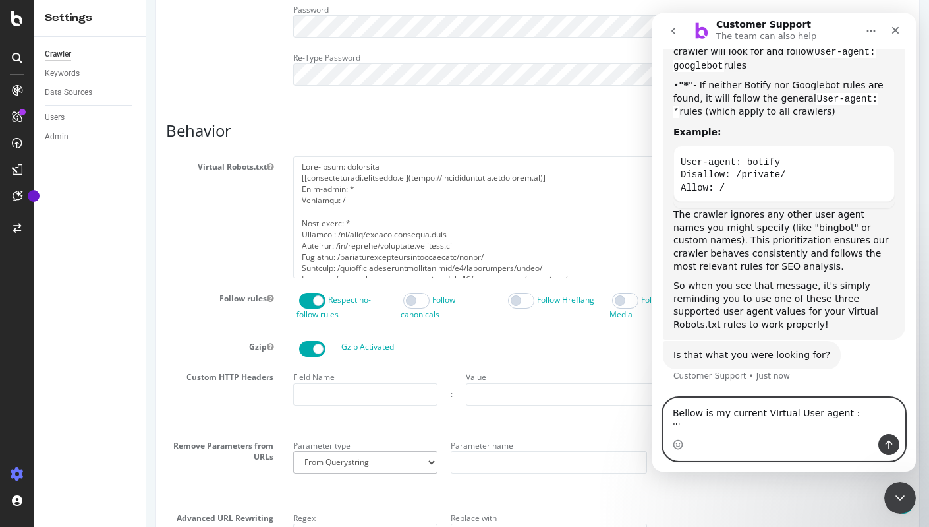
paste textarea "User-agent: grapeshot [[[DOMAIN_NAME]]([URL][DOMAIN_NAME])] User-agent: * Disal…"
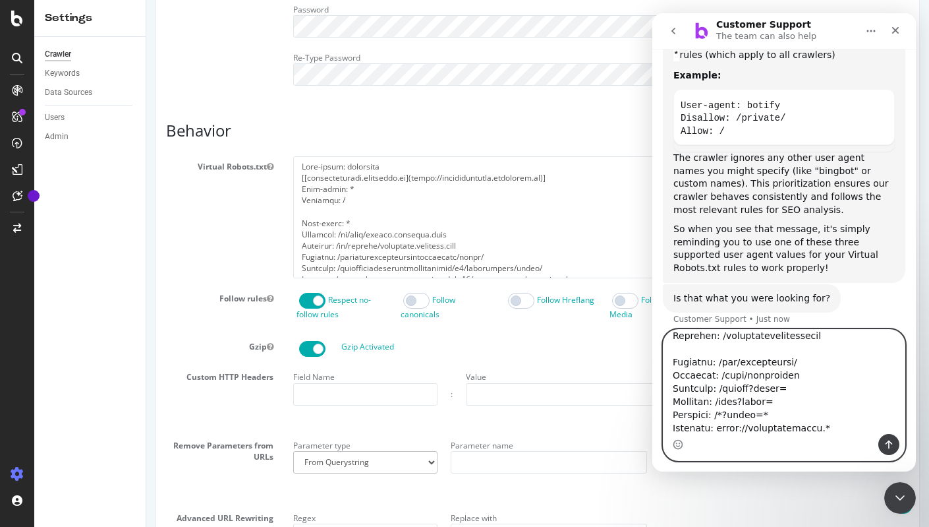
scroll to position [1142, 0]
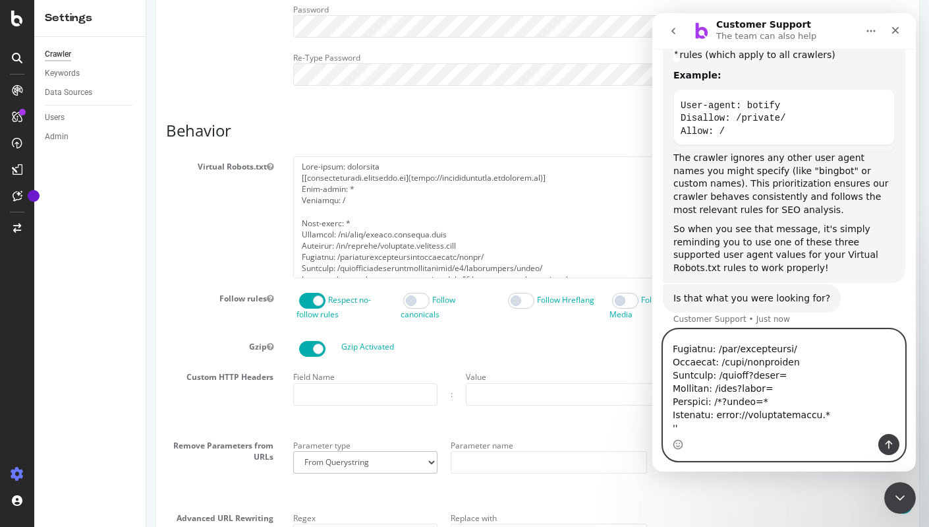
type textarea "Bellow is my current VIrtual User agent : ''' User-agent: grapeshot [[[DOMAIN_N…"
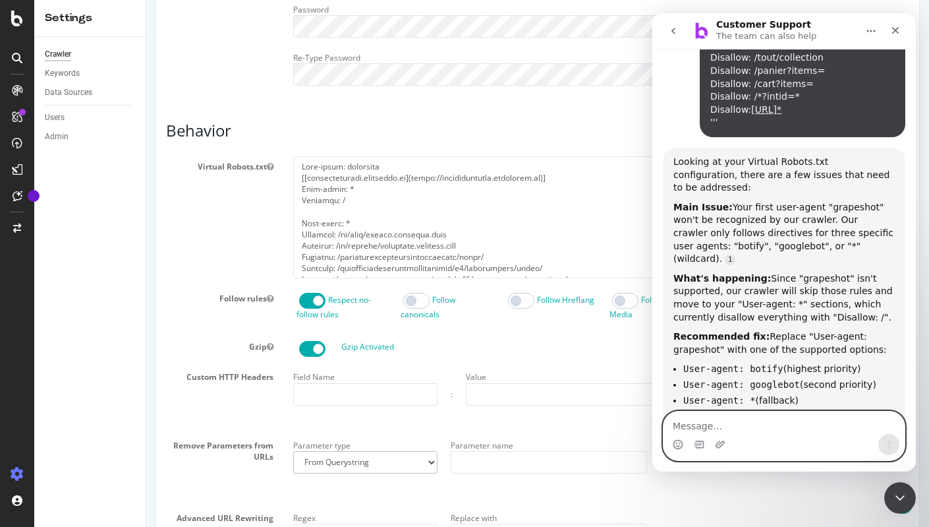
scroll to position [2651, 0]
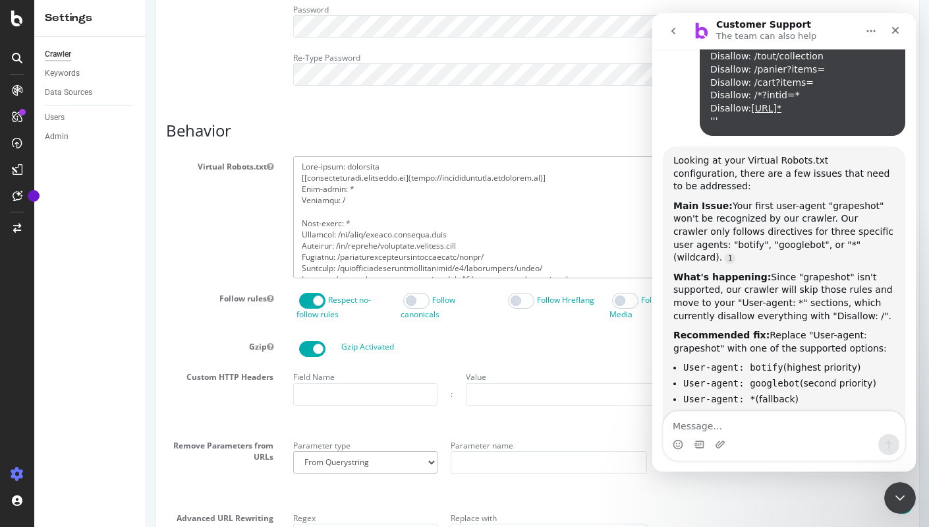
click at [407, 176] on textarea at bounding box center [601, 217] width 616 height 122
click at [355, 208] on textarea at bounding box center [601, 217] width 616 height 122
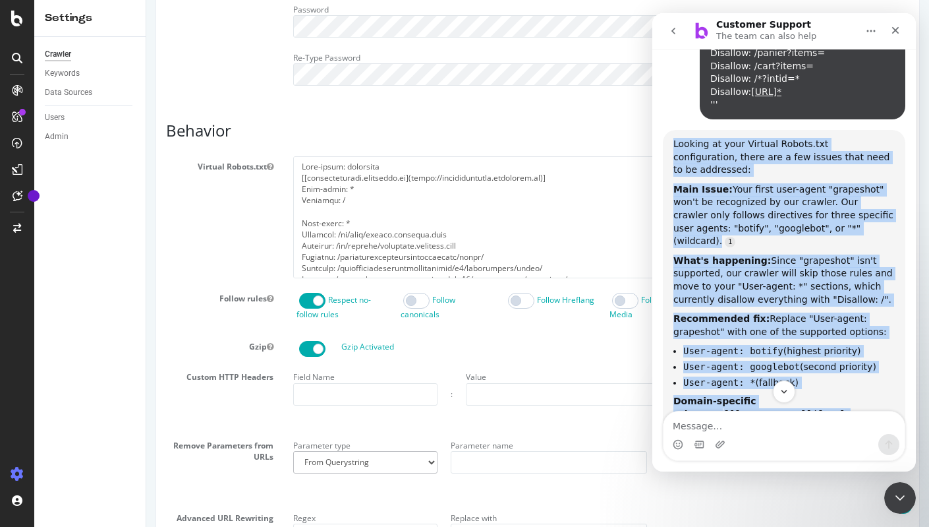
scroll to position [2676, 0]
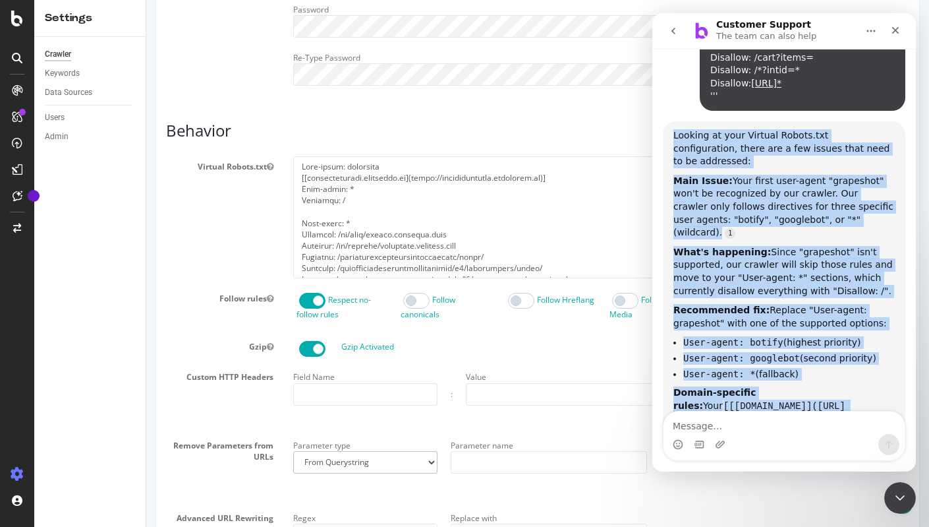
drag, startPoint x: 672, startPoint y: 173, endPoint x: 790, endPoint y: 334, distance: 199.1
click at [790, 334] on div "Looking at your Virtual Robots.txt configuration, there are a few issues that n…" at bounding box center [784, 326] width 243 height 410
copy div "Looking at your Virtual Robots.txt configuration, there are a few issues that n…"
